Goal: Entertainment & Leisure: Browse casually

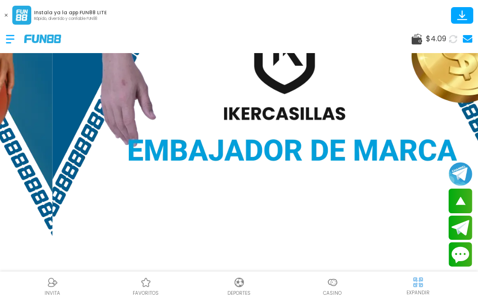
scroll to position [616, 0]
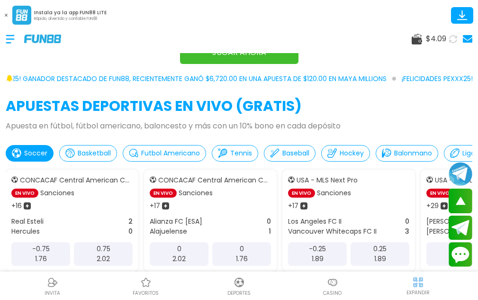
click at [329, 283] on img at bounding box center [332, 282] width 11 height 11
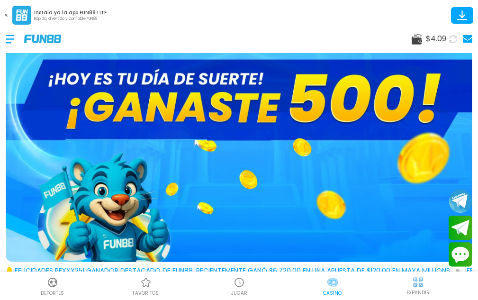
scroll to position [0, 24]
click at [248, 285] on div "JUGAR" at bounding box center [238, 285] width 93 height 21
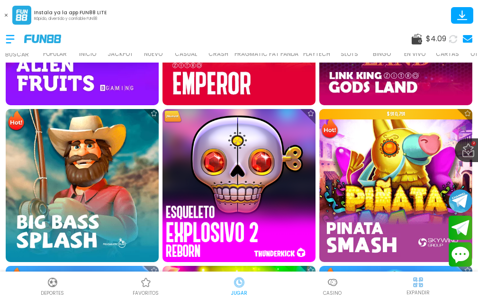
scroll to position [900, 0]
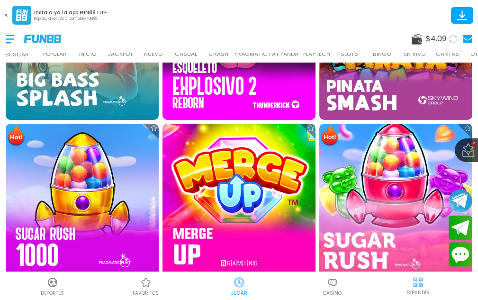
click at [400, 175] on img at bounding box center [396, 200] width 168 height 168
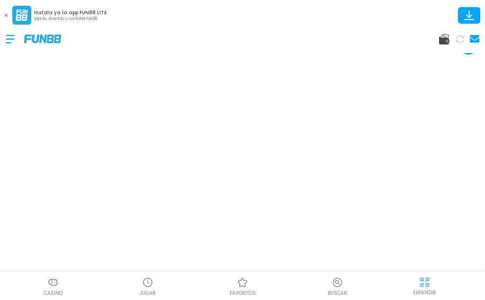
click at [417, 287] on div "EXPANDIR" at bounding box center [424, 285] width 110 height 21
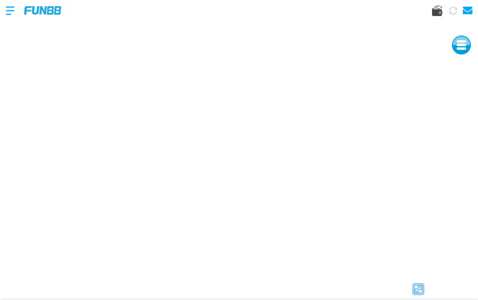
click at [47, 13] on img at bounding box center [42, 10] width 37 height 8
